Goal: Obtain resource: Download file/media

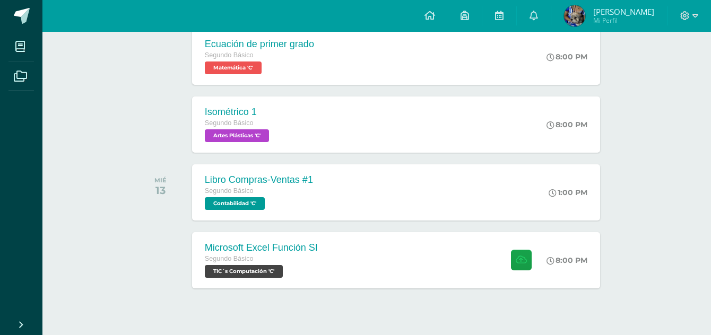
scroll to position [337, 0]
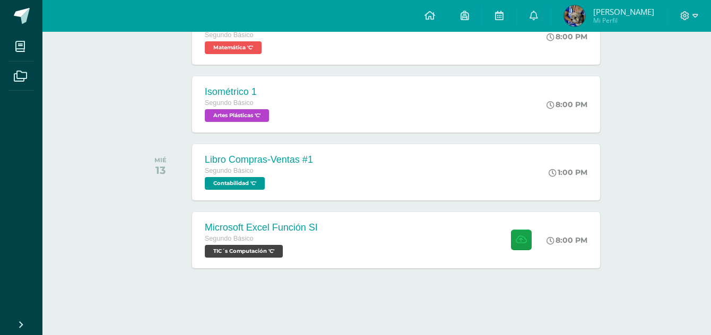
drag, startPoint x: 714, startPoint y: 116, endPoint x: 721, endPoint y: 321, distance: 204.9
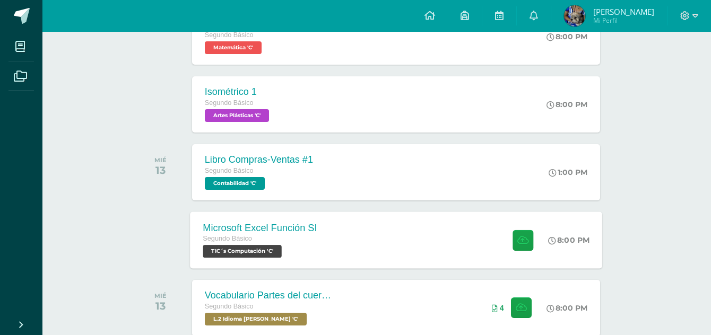
click at [323, 254] on div "Microsoft Excel Función SI Segundo Básico TIC´s Computación 'C'" at bounding box center [260, 240] width 140 height 57
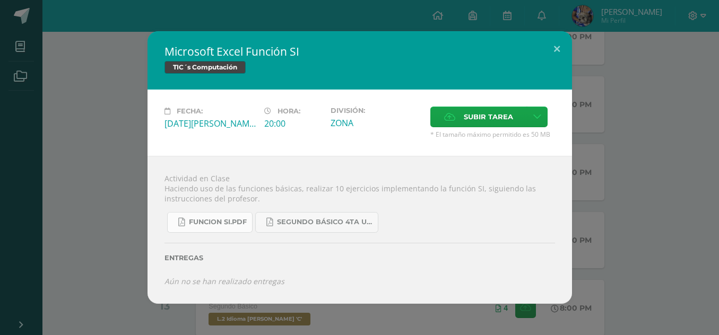
click at [197, 227] on link "FUNCION SI.pdf" at bounding box center [209, 222] width 85 height 21
click at [687, 129] on div "Microsoft Excel Función SI TIC´s Computación Fecha: [DATE][PERSON_NAME] Hora: 2…" at bounding box center [359, 167] width 710 height 273
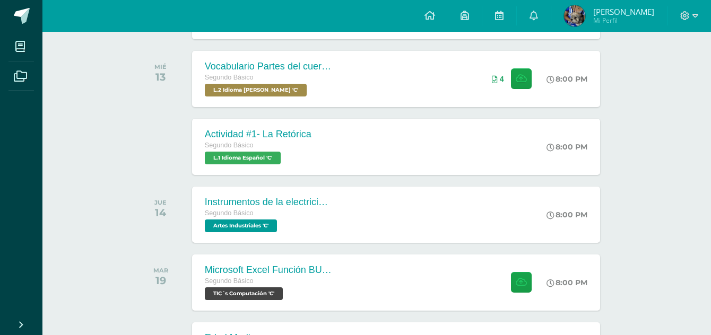
scroll to position [561, 0]
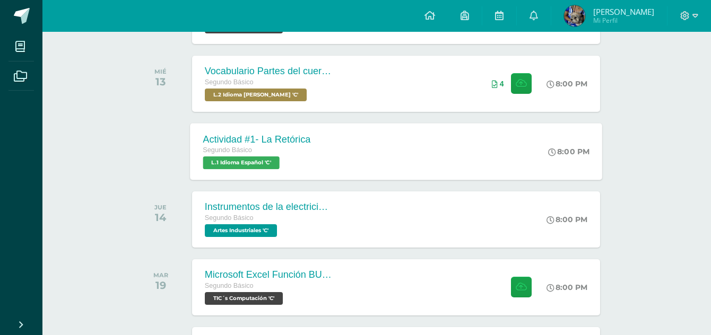
click at [355, 150] on div "Actividad #1- La Retórica Segundo Básico L.1 Idioma Español 'C' 8:00 PM Activid…" at bounding box center [396, 151] width 412 height 57
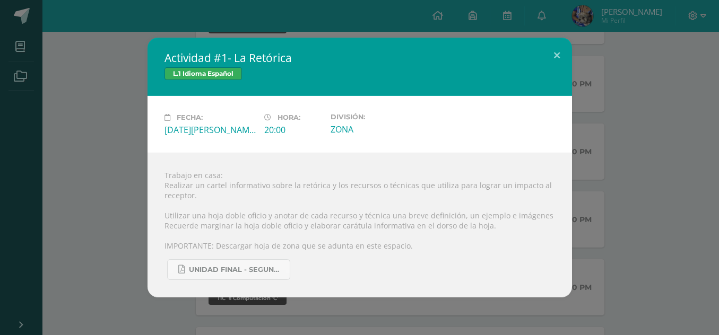
click at [629, 143] on div "Actividad #1- La Retórica L.1 Idioma Español Fecha: [DATE][PERSON_NAME] Hora: 2…" at bounding box center [359, 168] width 710 height 260
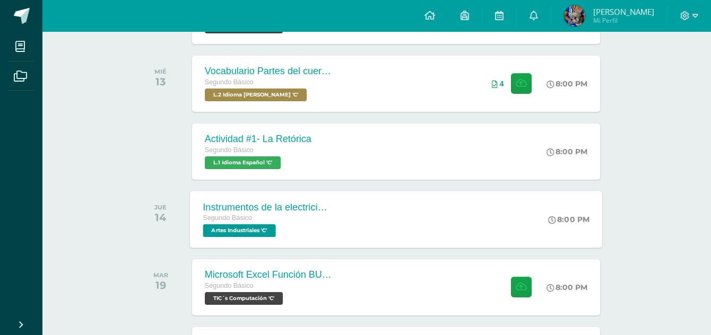
click at [385, 213] on div "Instrumentos de la electricidad Segundo Básico Artes Industriales 'C' 8:00 PM I…" at bounding box center [396, 219] width 412 height 57
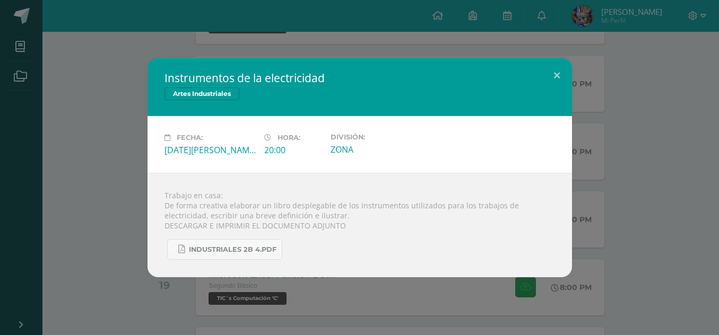
click at [636, 108] on div "Instrumentos de la electricidad Artes Industriales Fecha: [DATE][PERSON_NAME] H…" at bounding box center [359, 168] width 710 height 220
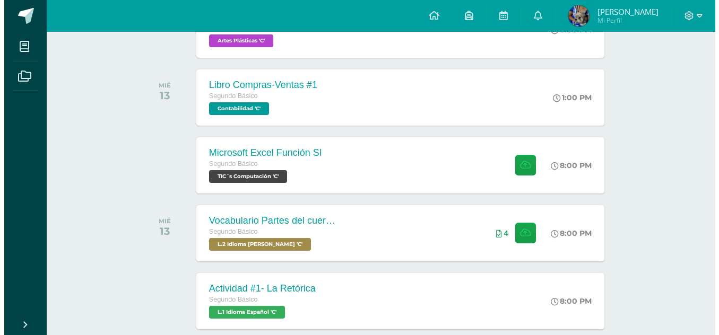
scroll to position [415, 0]
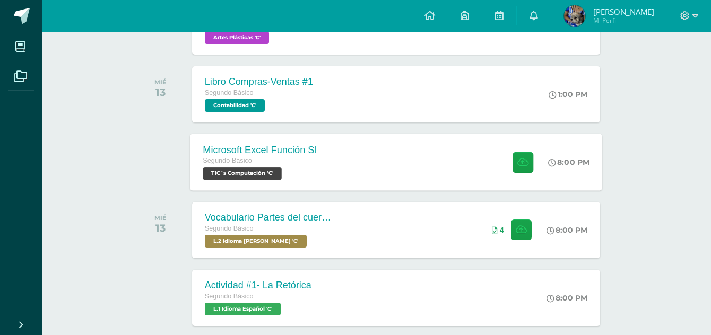
click at [332, 164] on div "Microsoft Excel Función SI Segundo Básico TIC´s Computación 'C' 8:00 PM Microso…" at bounding box center [396, 162] width 412 height 57
